Goal: Information Seeking & Learning: Learn about a topic

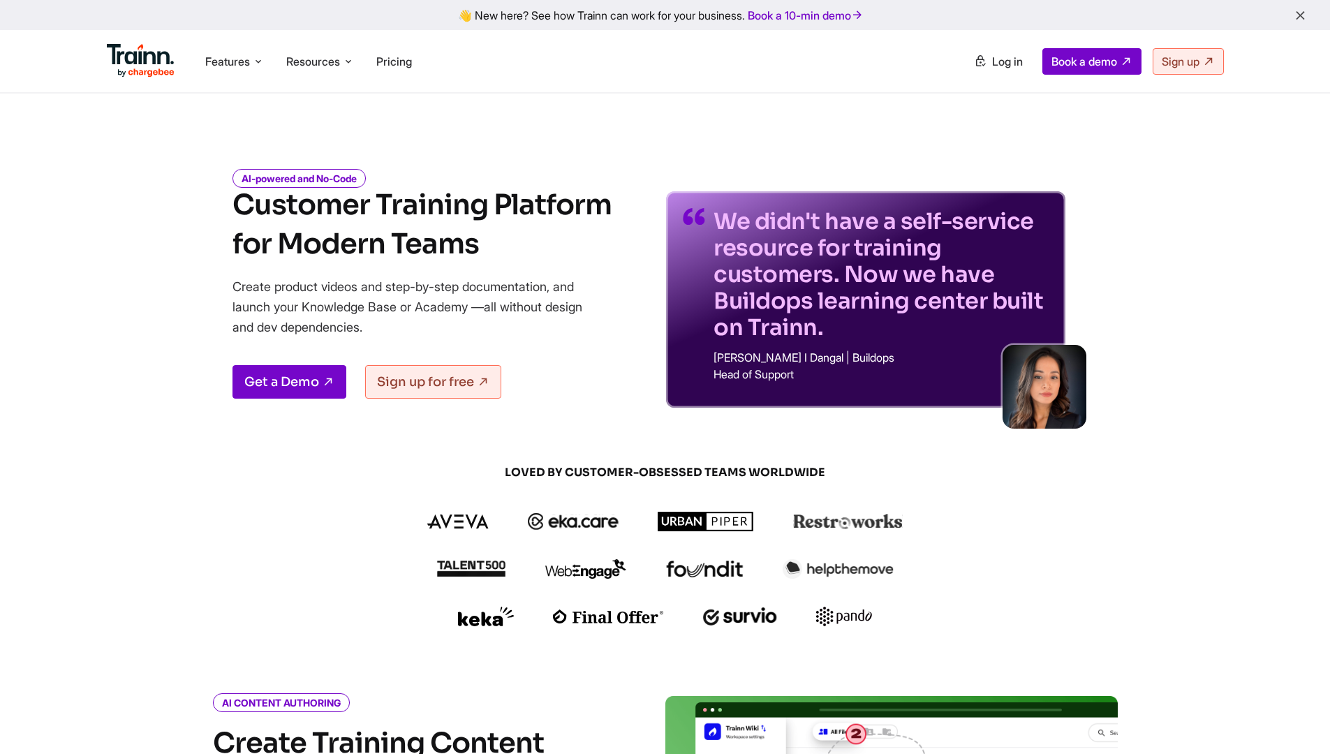
click at [1000, 75] on div "Features Product Videos Create product & how-to videos in multiple languages. G…" at bounding box center [665, 61] width 1173 height 62
click at [1162, 234] on div "AI-powered and No-Code Customer Training Platform for Modern Teams Create produ…" at bounding box center [666, 278] width 1006 height 258
click at [999, 73] on link "Log in" at bounding box center [999, 61] width 66 height 25
click at [996, 61] on span "Log in" at bounding box center [1007, 61] width 31 height 14
click at [390, 66] on span "Pricing" at bounding box center [394, 61] width 36 height 14
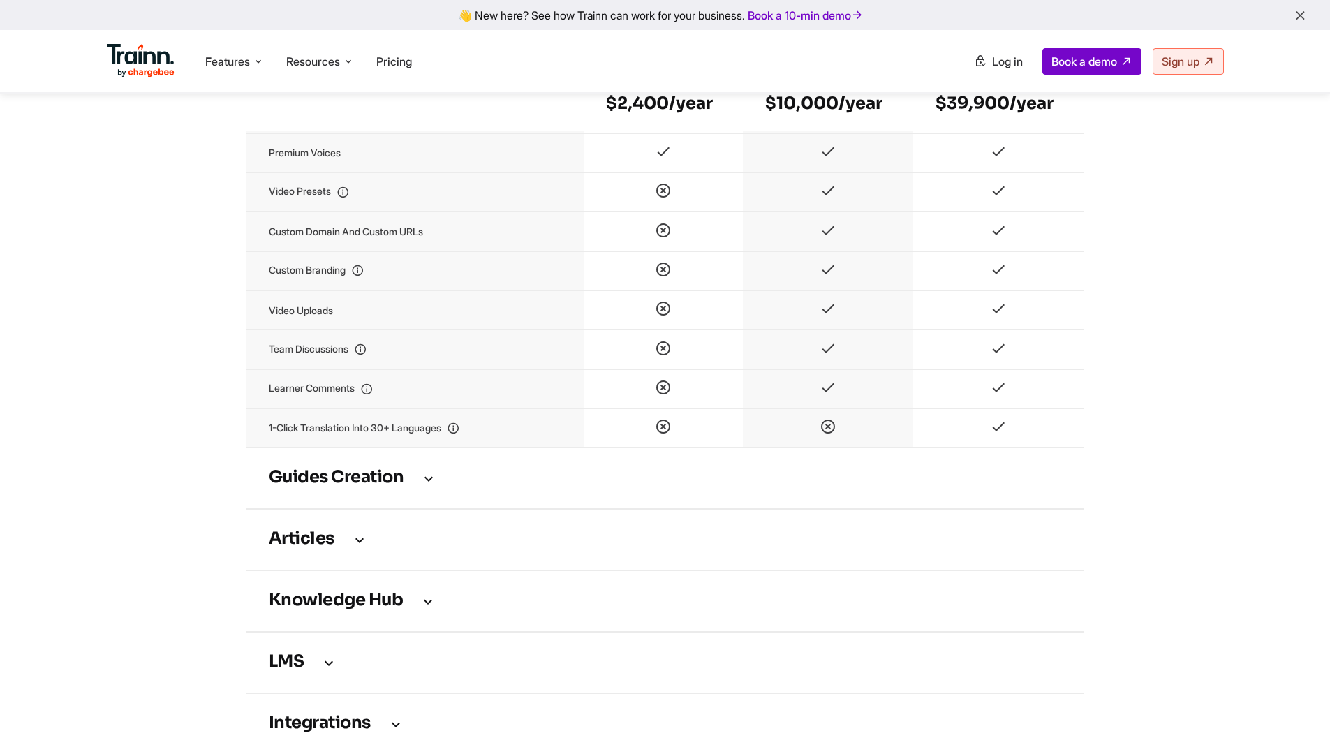
scroll to position [1668, 0]
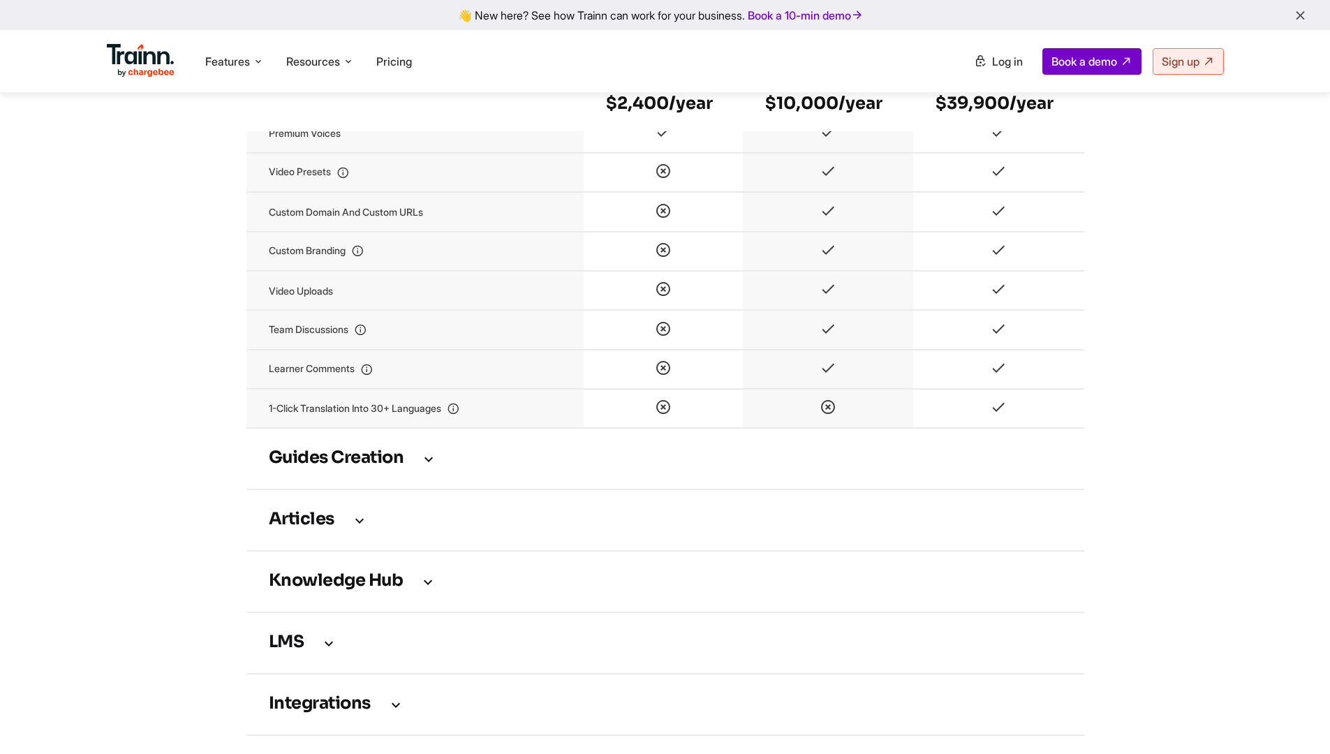
click at [432, 485] on td "Guides creation" at bounding box center [666, 458] width 838 height 61
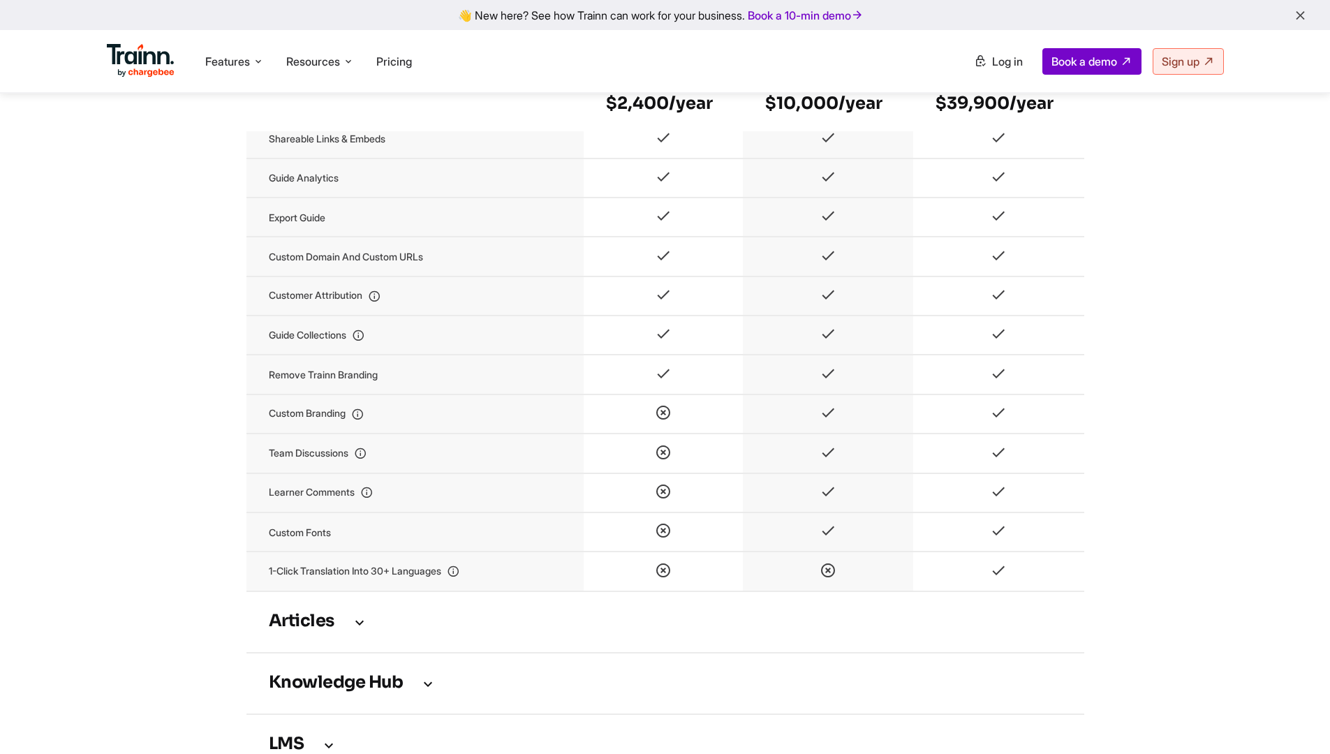
scroll to position [2303, 0]
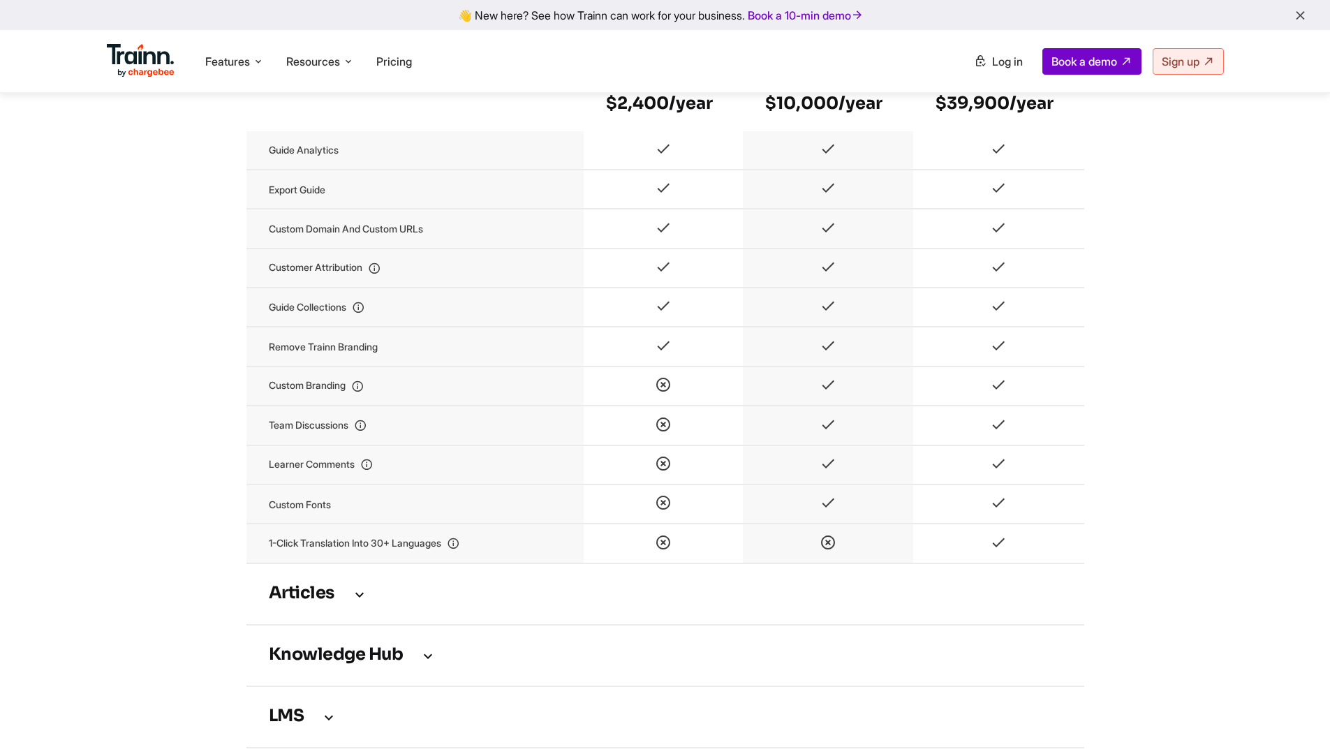
click at [361, 602] on icon at bounding box center [359, 594] width 17 height 15
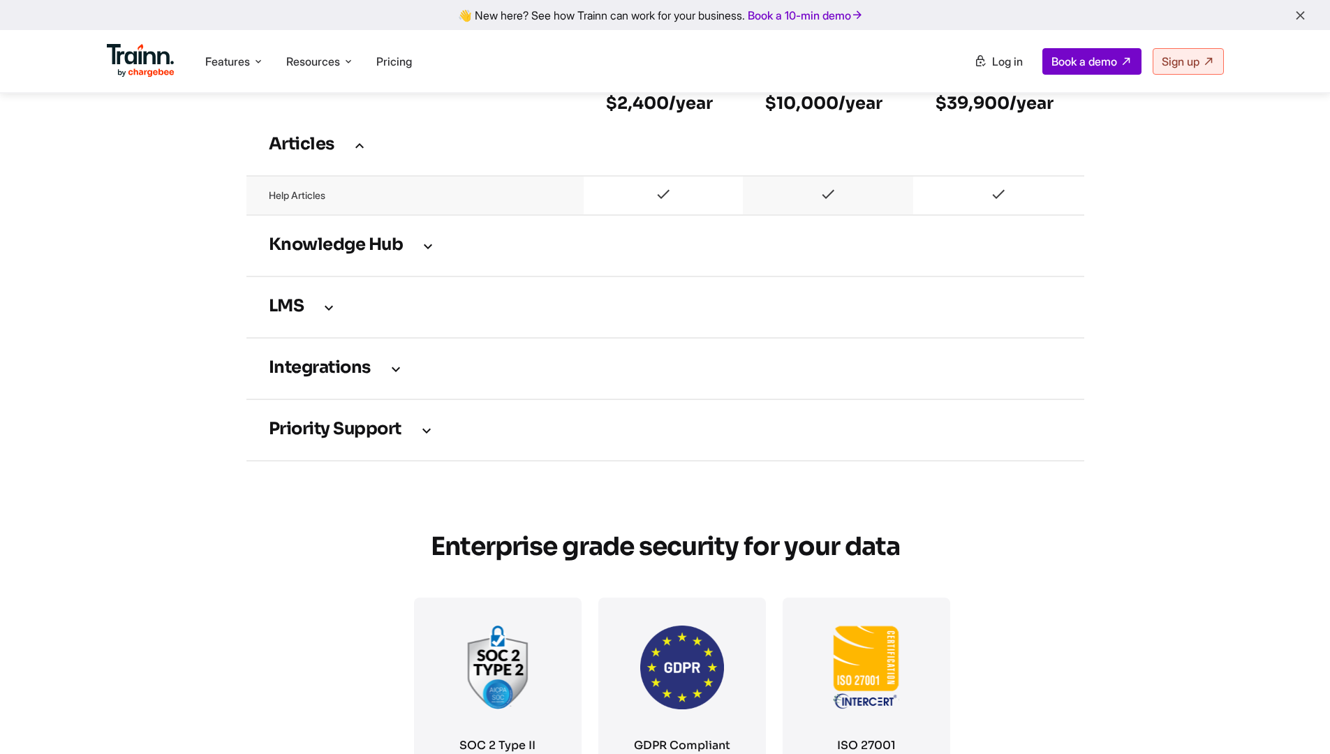
scroll to position [2774, 0]
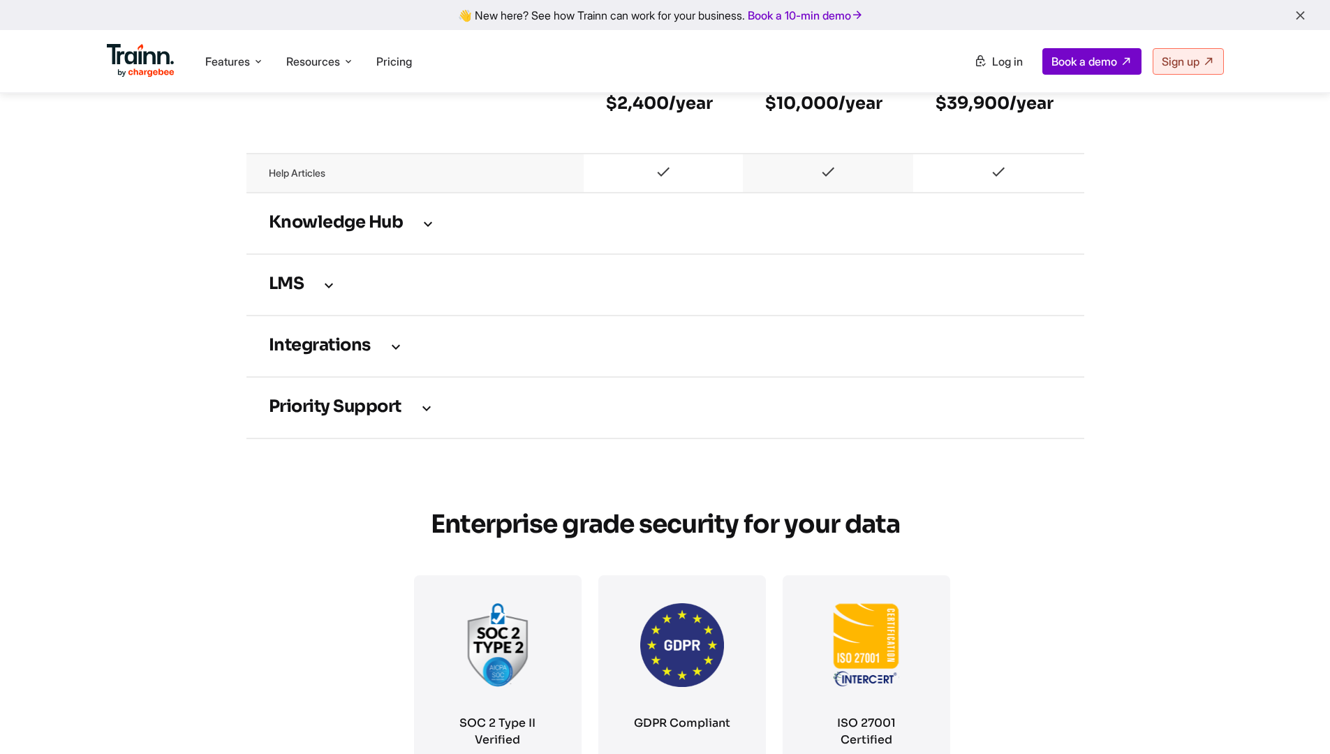
click at [420, 231] on icon at bounding box center [428, 223] width 17 height 15
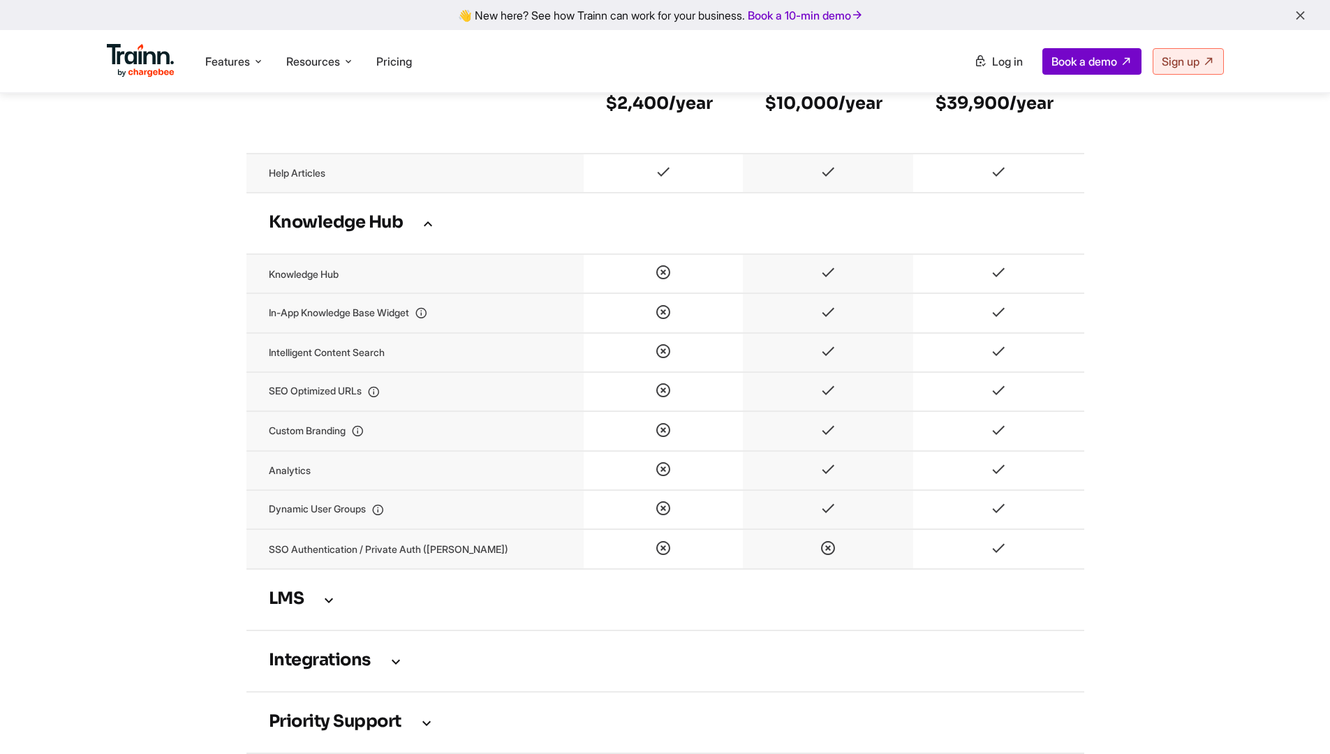
click at [328, 608] on icon at bounding box center [329, 599] width 17 height 15
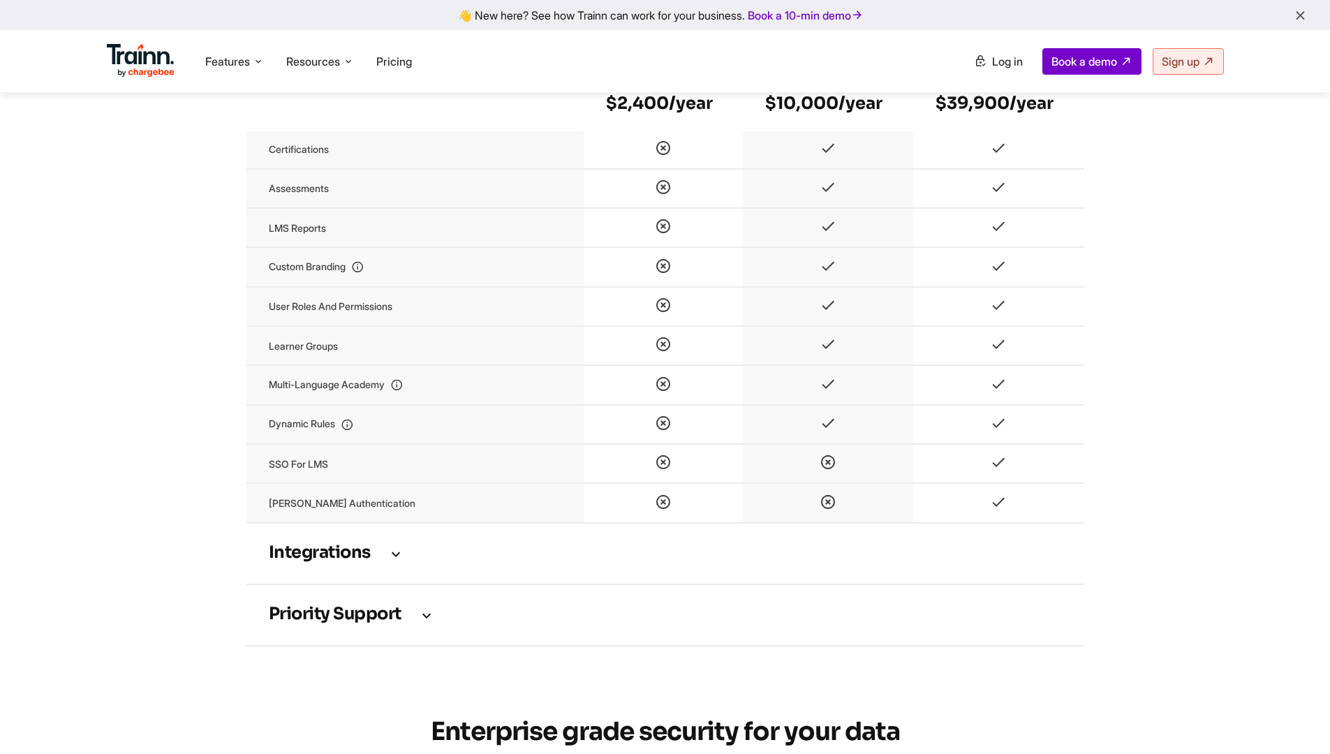
scroll to position [3360, 0]
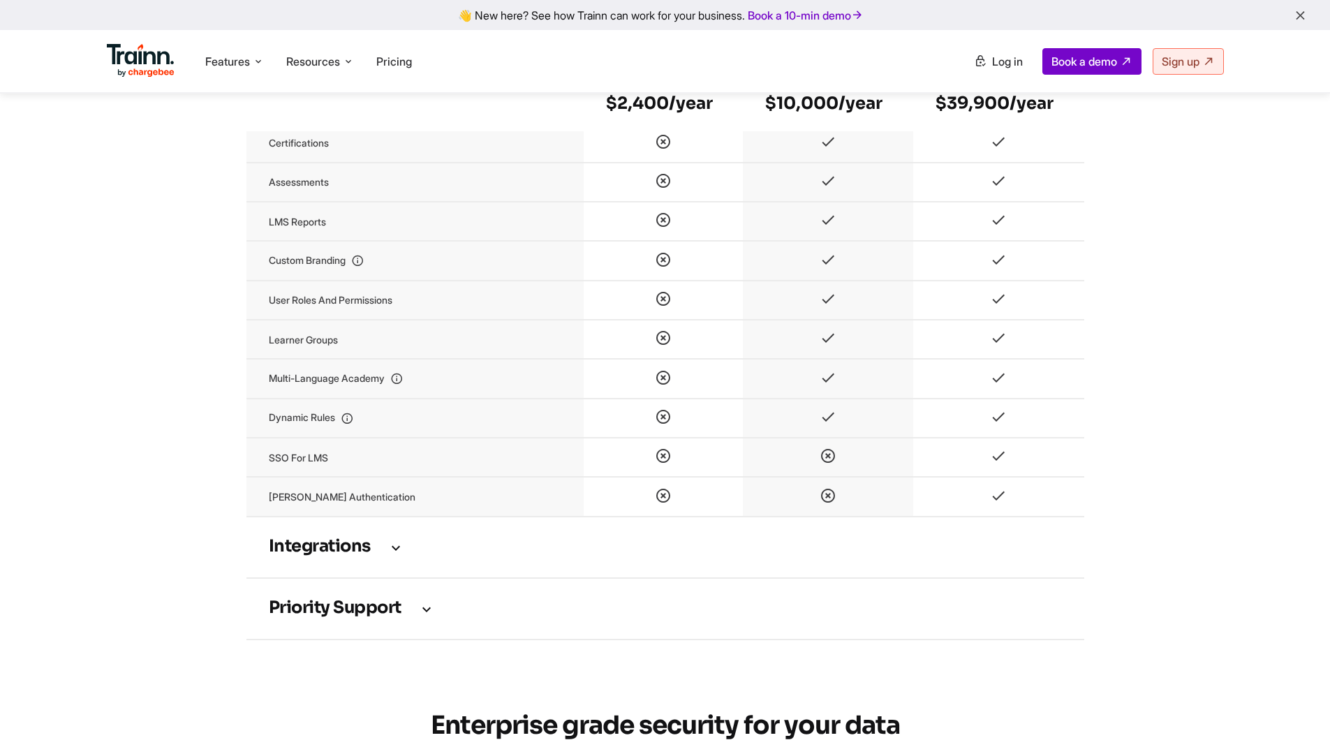
click at [397, 555] on icon at bounding box center [396, 547] width 17 height 15
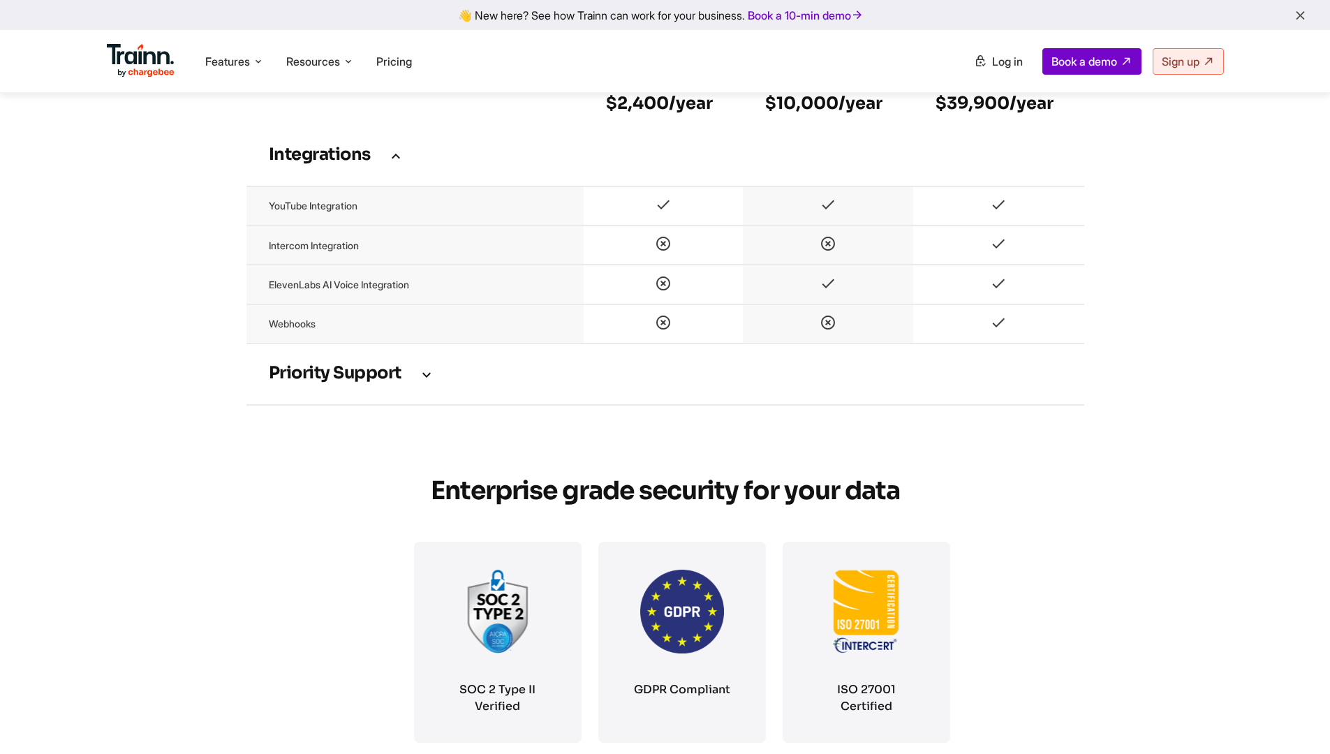
scroll to position [3758, 0]
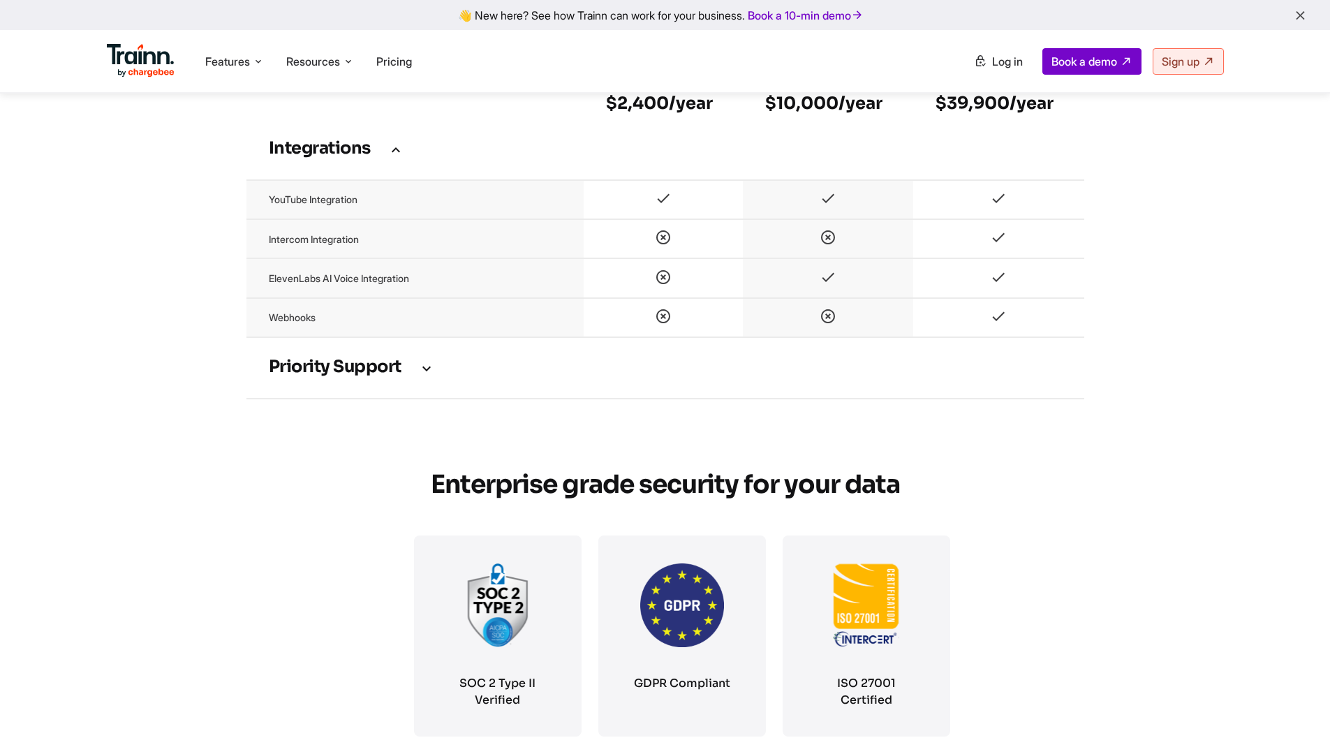
click at [420, 376] on icon at bounding box center [426, 367] width 17 height 15
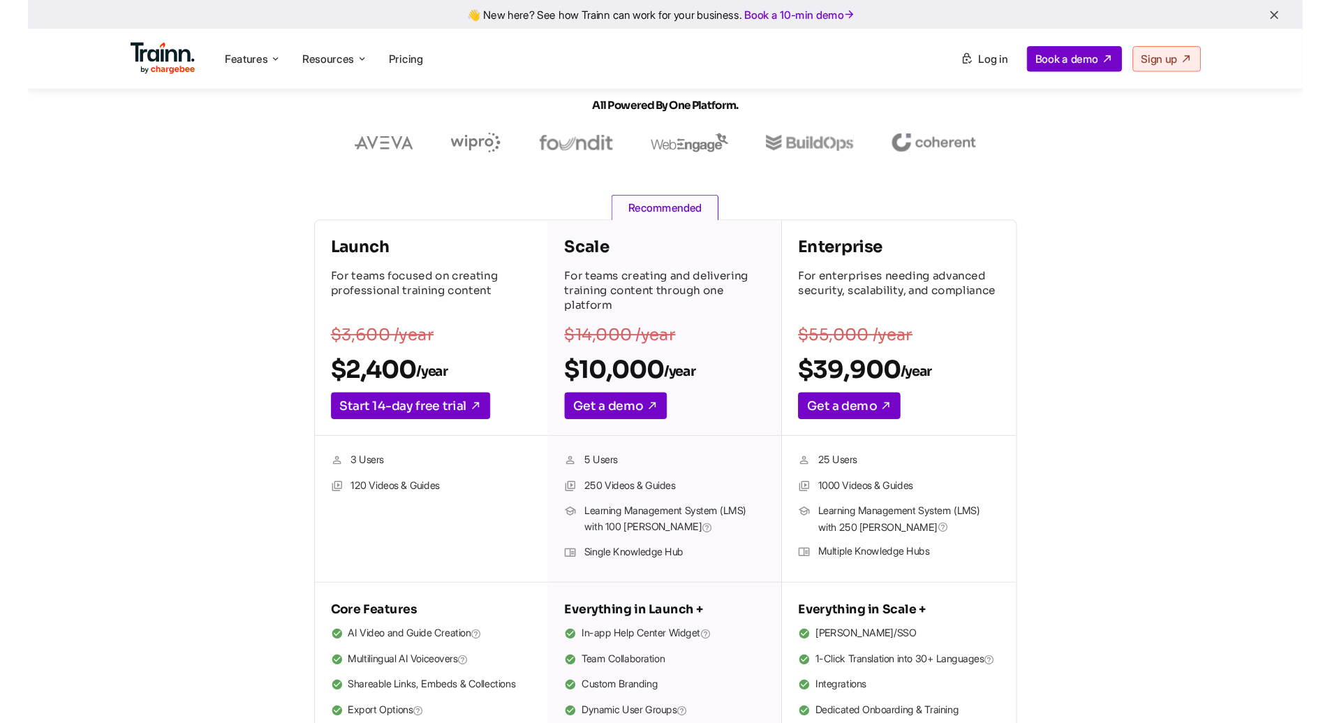
scroll to position [80, 0]
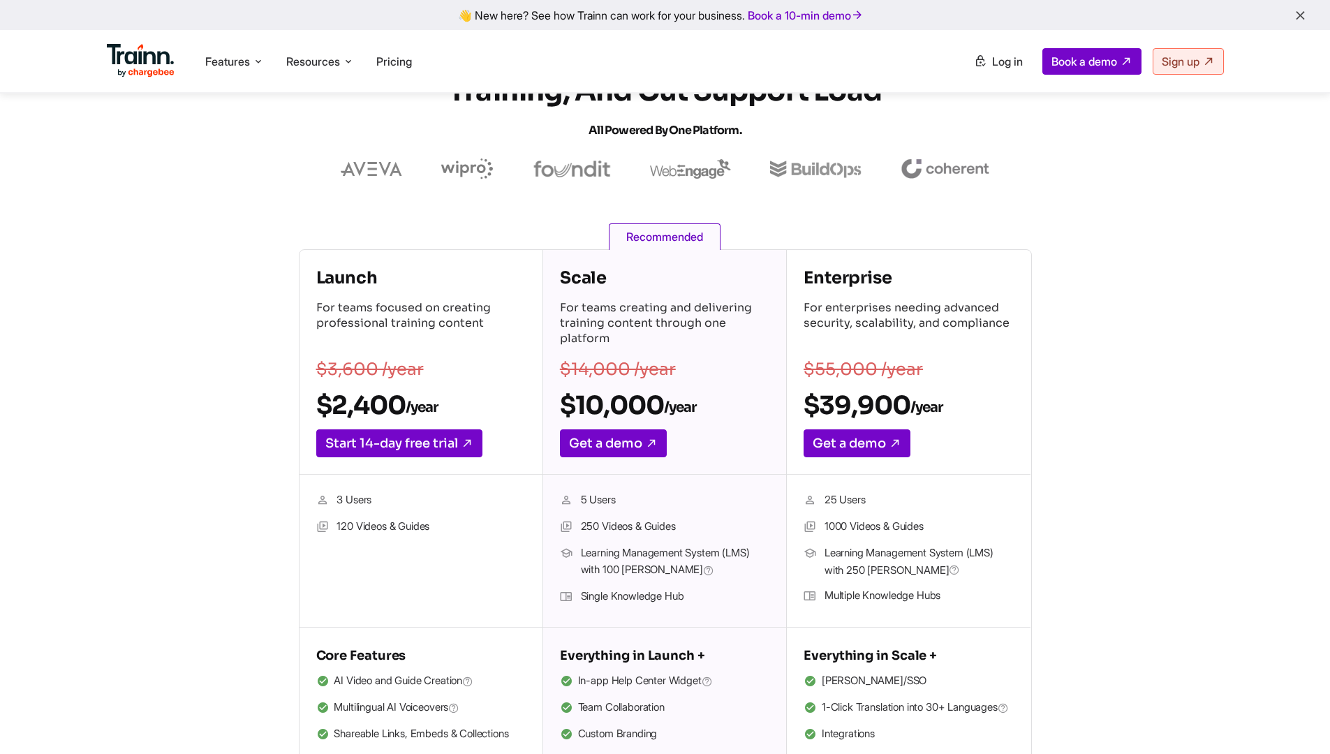
click at [555, 402] on div "Scale For teams creating and delivering training content through one platform $…" at bounding box center [664, 362] width 243 height 225
click at [1012, 165] on section "Accelerate Onboarding, Scale Training, and Cut Support Load All Powered by One …" at bounding box center [665, 110] width 1173 height 138
click at [994, 59] on span "Log in" at bounding box center [1007, 61] width 31 height 14
